Goal: Task Accomplishment & Management: Complete application form

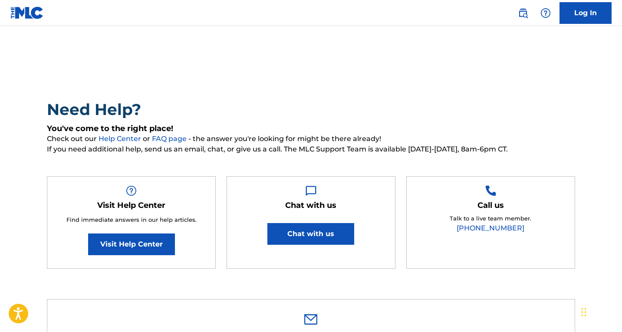
click at [598, 13] on link "Log In" at bounding box center [586, 13] width 52 height 22
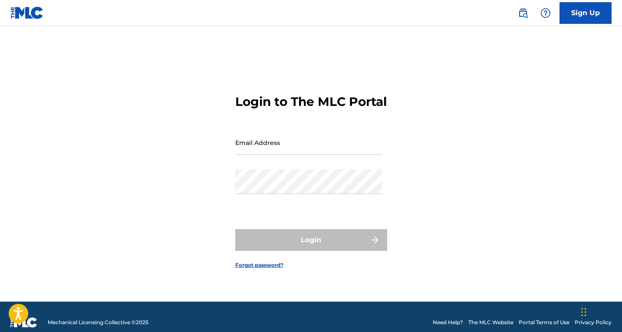
click at [542, 14] on img at bounding box center [546, 13] width 10 height 10
click at [541, 53] on p "View portal intro" at bounding box center [546, 57] width 74 height 21
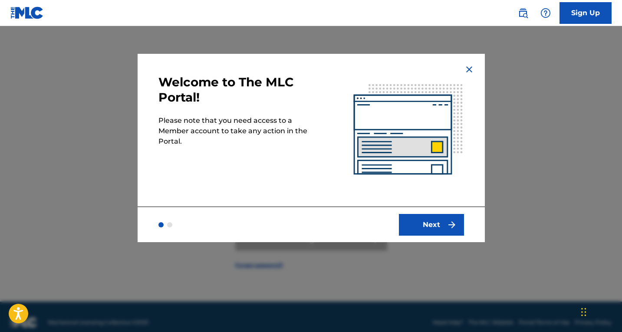
click at [430, 222] on button "Next" at bounding box center [431, 225] width 65 height 22
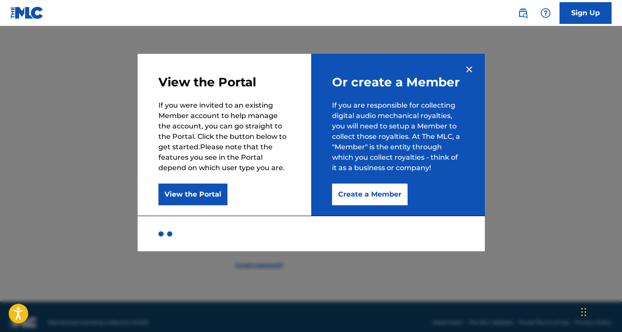
click at [372, 198] on button "Create a Member" at bounding box center [370, 195] width 76 height 22
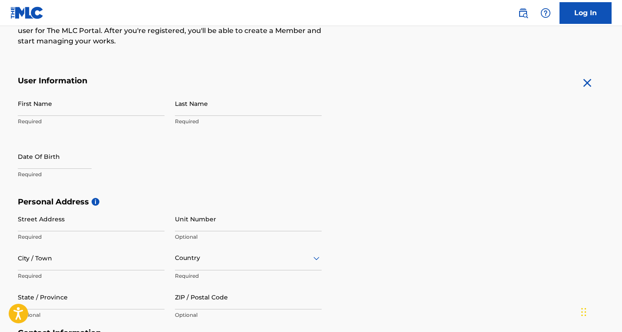
scroll to position [130, 0]
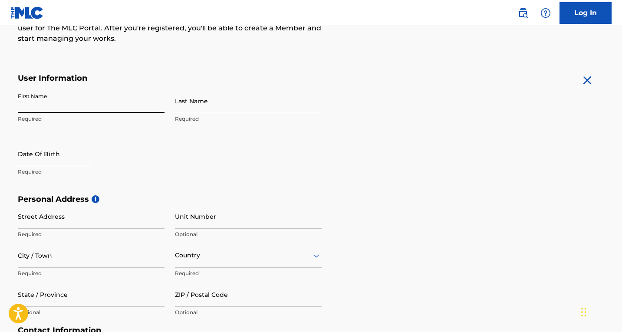
click at [30, 104] on input "First Name" at bounding box center [91, 101] width 147 height 25
drag, startPoint x: 63, startPoint y: 111, endPoint x: 104, endPoint y: 107, distance: 40.6
click at [104, 107] on input "Carlos augusto da Silva" at bounding box center [91, 101] width 147 height 25
click at [42, 107] on input "Carlos augusto" at bounding box center [91, 101] width 147 height 25
type input "Carlos Augusto"
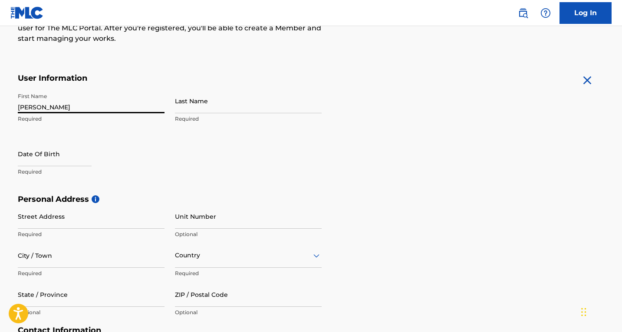
click at [192, 102] on input "Last Name" at bounding box center [248, 101] width 147 height 25
type input "Silva"
click at [44, 153] on input "text" at bounding box center [55, 154] width 74 height 25
select select "7"
select select "2025"
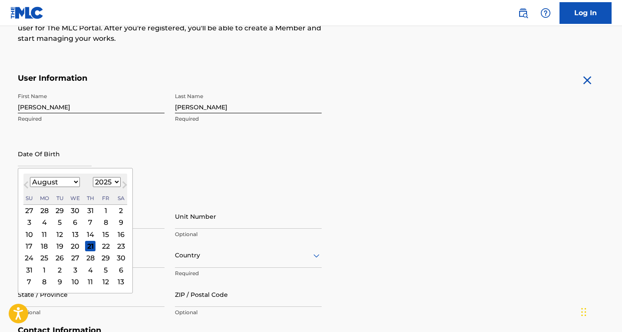
type input "26/06/1977"
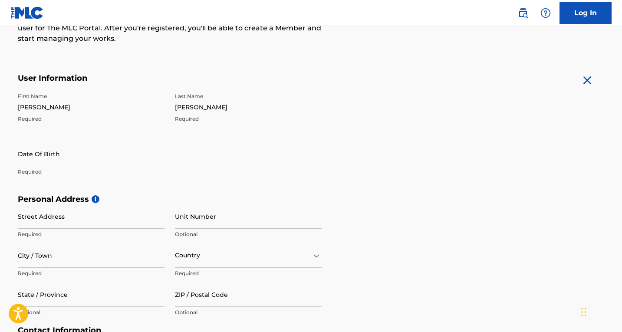
click at [170, 166] on div "First Name Carlos Augusto Required Last Name Silva Required Date Of Birth Requi…" at bounding box center [170, 142] width 304 height 106
select select "7"
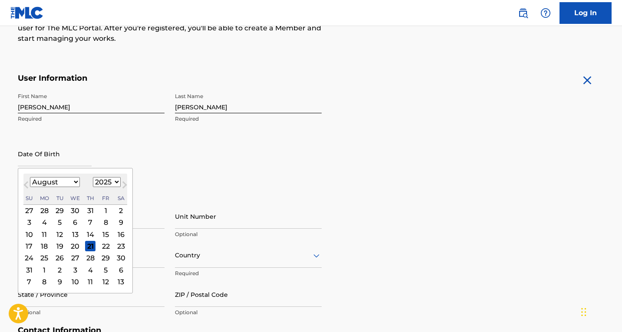
click at [21, 162] on input "text" at bounding box center [55, 154] width 74 height 25
click at [106, 181] on select "1899 1900 1901 1902 1903 1904 1905 1906 1907 1908 1909 1910 1911 1912 1913 1914…" at bounding box center [107, 182] width 28 height 10
select select "1977"
click at [93, 177] on select "1899 1900 1901 1902 1903 1904 1905 1906 1907 1908 1909 1910 1911 1912 1913 1914…" at bounding box center [107, 182] width 28 height 10
click at [73, 181] on select "January February March April May June July August September October November De…" at bounding box center [55, 182] width 50 height 10
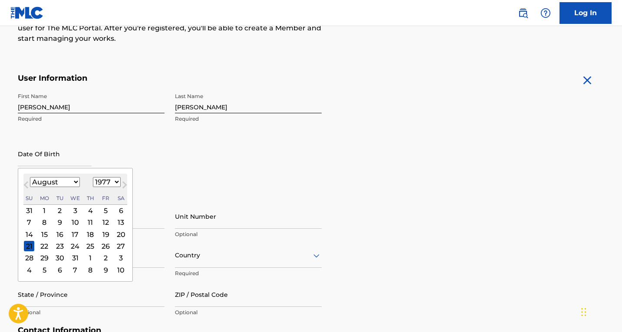
select select "5"
click at [30, 177] on select "January February March April May June July August September October November De…" at bounding box center [55, 182] width 50 height 10
click at [31, 257] on div "26" at bounding box center [29, 258] width 10 height 10
type input "June 26 1977"
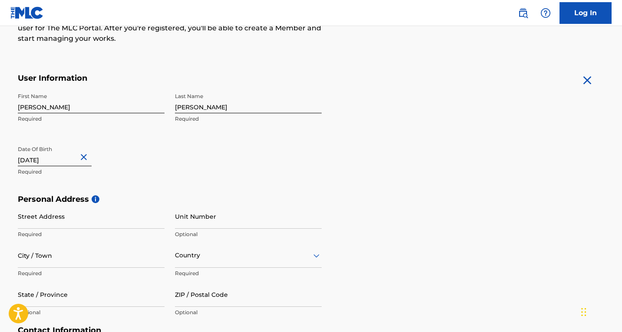
click at [86, 221] on input "Street Address" at bounding box center [91, 216] width 147 height 25
type input "Rua Jorge Beretta, 500"
type input "Bloco 02B apto 66"
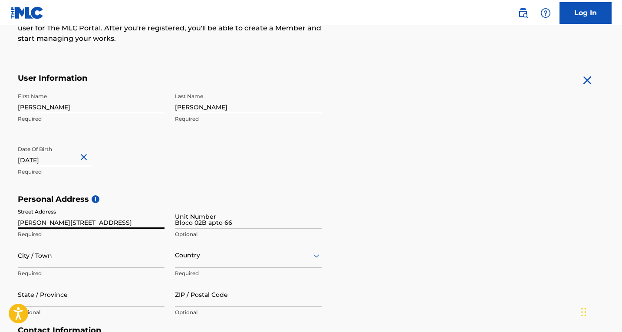
type input "1169: 3547809"
type input "Brasil"
type input "SP"
type input "09.271-400"
type input "miudomusic@gmail.com"
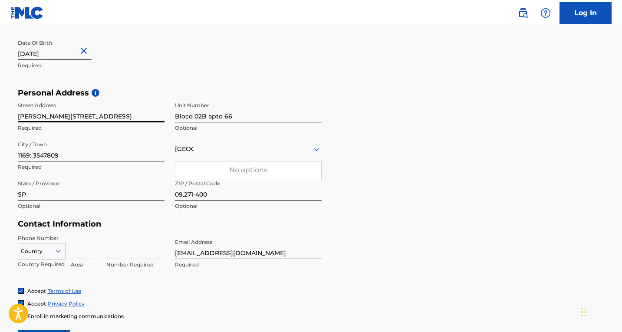
scroll to position [260, 0]
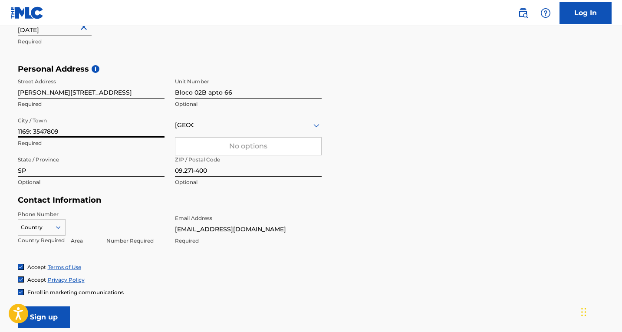
drag, startPoint x: 81, startPoint y: 135, endPoint x: 7, endPoint y: 139, distance: 73.5
click at [7, 139] on div "The MLC uses identity verification before a user is registered to comply with K…" at bounding box center [311, 77] width 608 height 504
type input "Santo André - SP"
click at [220, 130] on div "Brasil" at bounding box center [248, 125] width 147 height 11
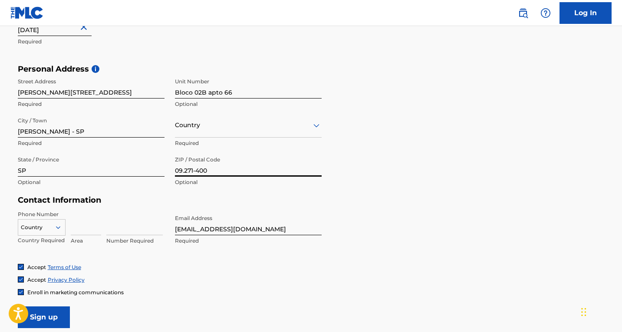
click at [271, 176] on input "09.271-400" at bounding box center [248, 164] width 147 height 25
click at [313, 125] on icon at bounding box center [316, 125] width 10 height 10
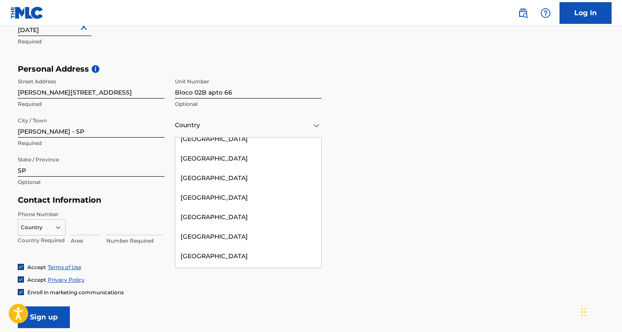
scroll to position [478, 0]
click at [185, 201] on div "Brazil" at bounding box center [248, 198] width 146 height 20
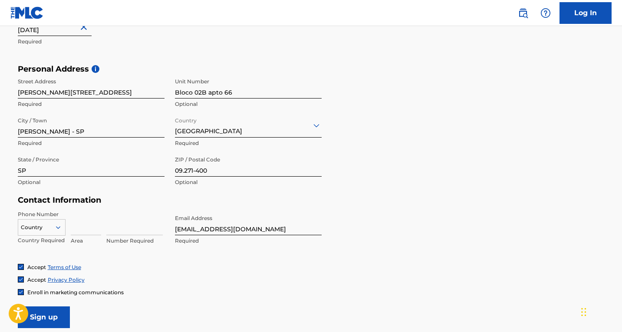
scroll to position [304, 0]
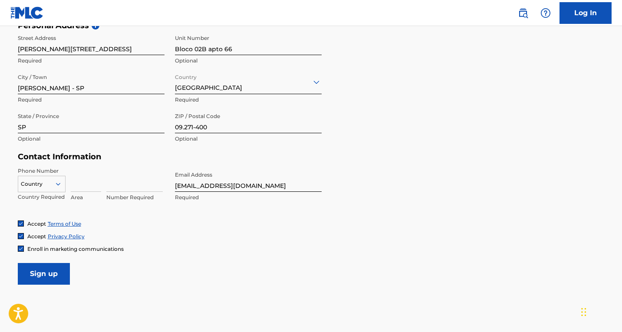
click at [44, 183] on div at bounding box center [41, 184] width 47 height 10
type input "55"
click at [221, 284] on form "User Information First Name Carlos Augusto Required Last Name Silva Required Da…" at bounding box center [311, 92] width 587 height 385
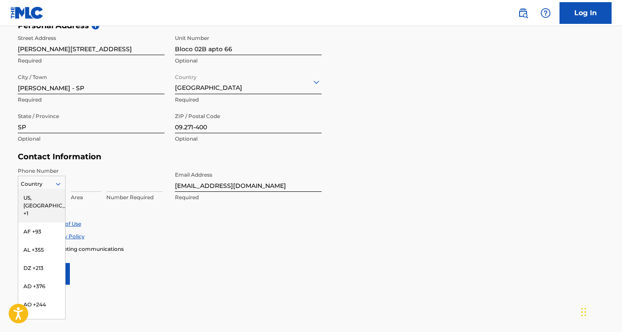
click at [35, 188] on div at bounding box center [41, 184] width 47 height 10
click at [41, 219] on div "BR +55" at bounding box center [41, 228] width 47 height 18
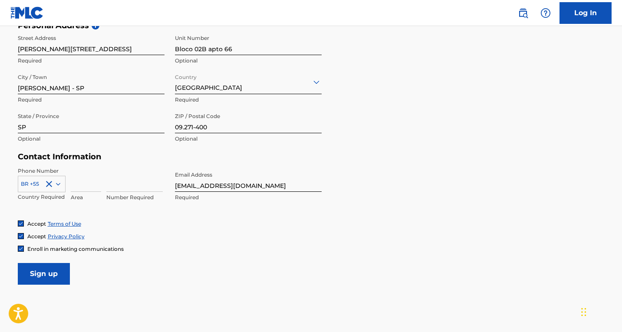
click at [83, 188] on input at bounding box center [86, 179] width 30 height 25
type input "15"
click at [123, 181] on input at bounding box center [134, 179] width 56 height 25
type input "991816930"
click at [310, 222] on div "Accept Terms of Use" at bounding box center [311, 223] width 587 height 7
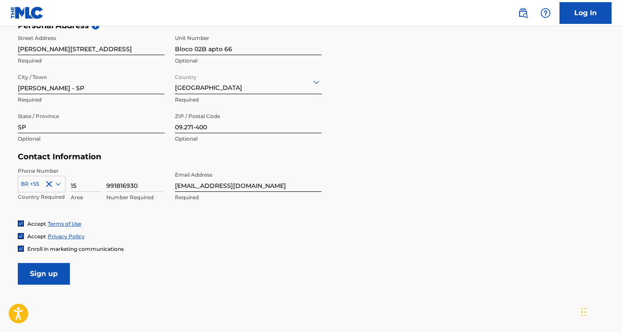
click at [56, 274] on input "Sign up" at bounding box center [44, 274] width 52 height 22
drag, startPoint x: 191, startPoint y: 50, endPoint x: 168, endPoint y: 50, distance: 23.9
click at [168, 50] on div "Street Address Rua Jorge Beretta, 500 Required Unit Number Bloco 02B apto 66 Un…" at bounding box center [170, 88] width 304 height 117
drag, startPoint x: 204, startPoint y: 49, endPoint x: 191, endPoint y: 50, distance: 13.1
click at [191, 50] on input "02B apto 66" at bounding box center [248, 42] width 147 height 25
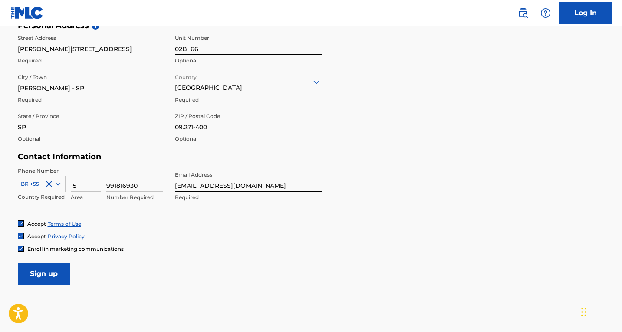
type input "02B 66"
click at [38, 276] on input "Sign up" at bounding box center [44, 274] width 52 height 22
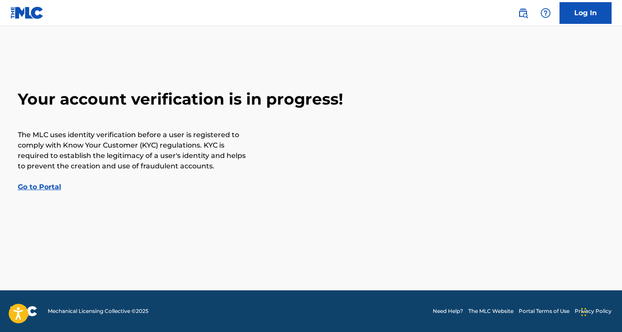
click at [48, 186] on link "Go to Portal" at bounding box center [39, 187] width 43 height 8
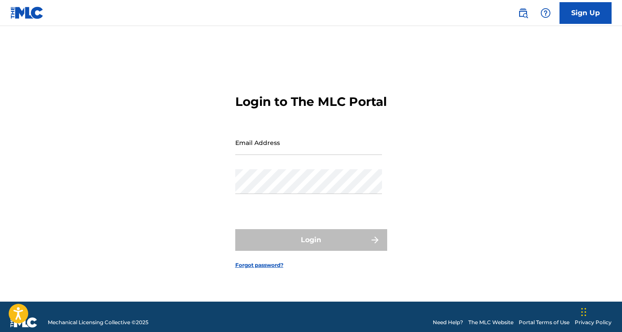
click at [31, 13] on img at bounding box center [26, 13] width 33 height 13
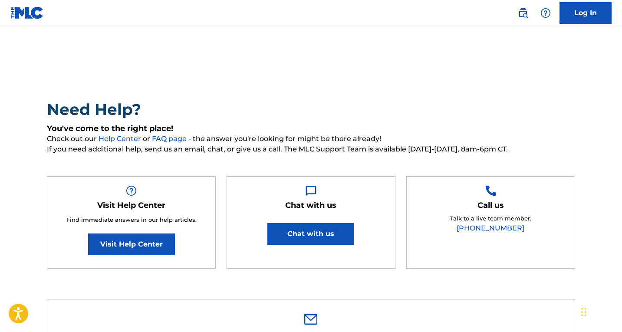
click at [107, 246] on link "Visit Help Center" at bounding box center [131, 245] width 87 height 22
